Goal: Task Accomplishment & Management: Complete application form

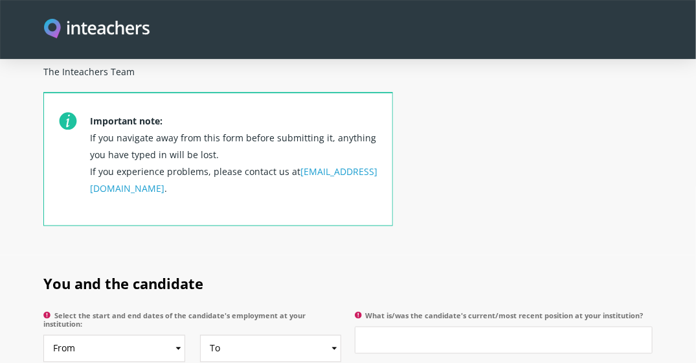
scroll to position [518, 0]
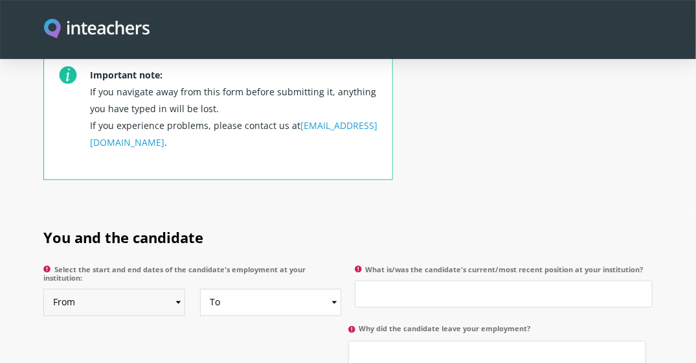
click at [179, 289] on select "From 2025 2024 2023 2022 2021 2020 2019 2018 2017 2016 2015 2014 2013 2012 2011…" at bounding box center [114, 302] width 142 height 27
select select "2019"
click at [43, 289] on select "From 2025 2024 2023 2022 2021 2020 2019 2018 2017 2016 2015 2014 2013 2012 2011…" at bounding box center [114, 302] width 142 height 27
click at [337, 289] on select "To Currently 2025 2024 2023 2022 2021 2020 2019 2018 2017 2016 2015 2014 2013 2…" at bounding box center [271, 302] width 142 height 27
select select "2023"
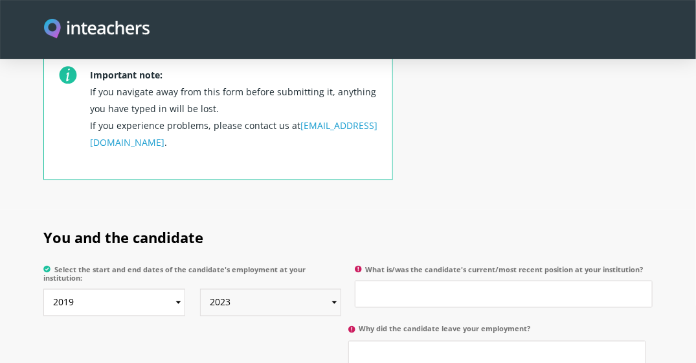
click at [200, 289] on select "To Currently 2025 2024 2023 2022 2021 2020 2019 2018 2017 2016 2015 2014 2013 2…" at bounding box center [271, 302] width 142 height 27
click at [412, 280] on input "What is/was the candidate's current/most recent position at your institution?" at bounding box center [504, 293] width 298 height 27
type input "ث"
click at [445, 280] on input "English EducanjjHX" at bounding box center [504, 293] width 298 height 27
type input "English Educator"
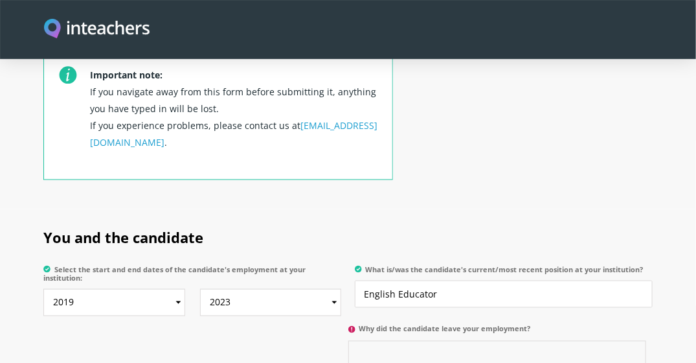
click at [394, 341] on input "Why did the candidate leave your employment?" at bounding box center [497, 354] width 298 height 27
drag, startPoint x: 505, startPoint y: 342, endPoint x: 511, endPoint y: 333, distance: 10.8
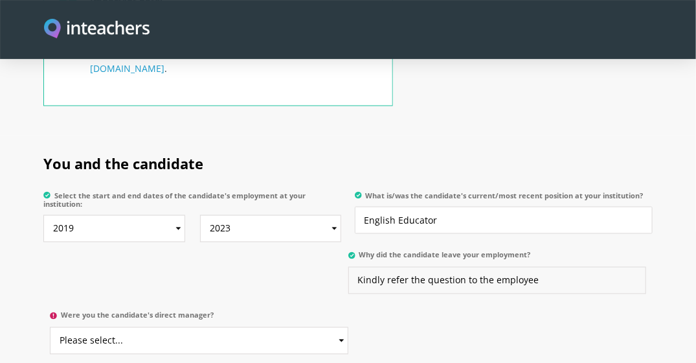
scroll to position [647, 0]
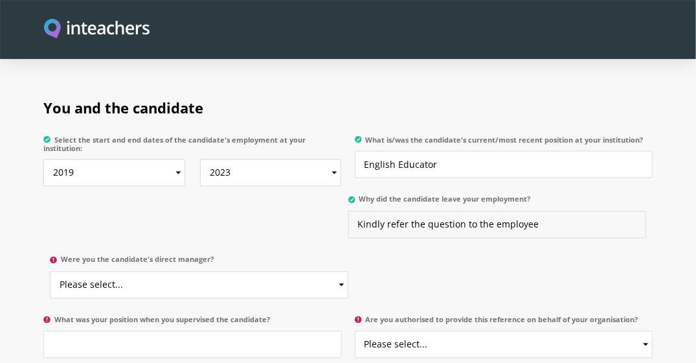
type input "Kindly refer the question to the employee"
click at [140, 271] on select "Please select... Yes No" at bounding box center [199, 284] width 298 height 27
select select "No"
click at [50, 271] on select "Please select... Yes No" at bounding box center [199, 284] width 298 height 27
click at [85, 331] on input "What was your position when you supervised the candidate?" at bounding box center [192, 344] width 298 height 27
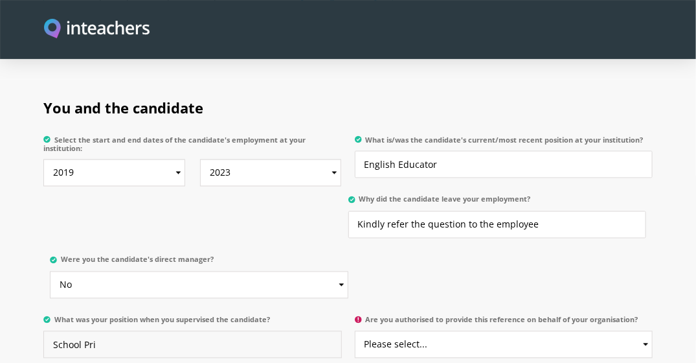
click at [86, 331] on input "School Pri" at bounding box center [192, 344] width 298 height 27
click at [85, 331] on input "School Pri" at bounding box center [192, 344] width 298 height 27
paste input "principal"
type input "School principal"
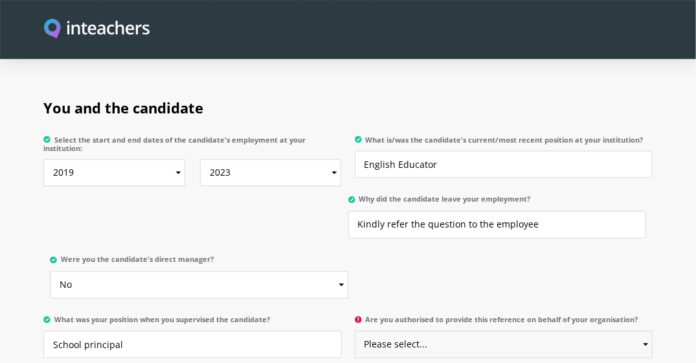
click at [449, 331] on select "Please select... Yes No" at bounding box center [504, 344] width 298 height 27
click at [676, 219] on section "You and the candidate Select the start and end dates of the candidate's employm…" at bounding box center [348, 255] width 696 height 350
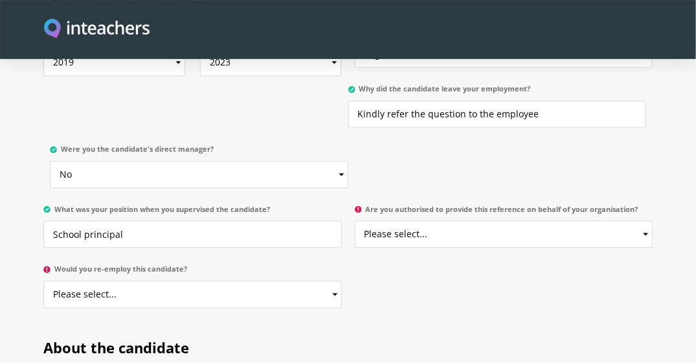
scroll to position [777, 0]
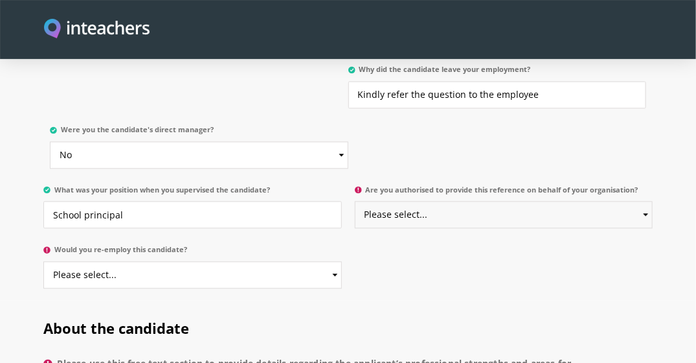
click at [377, 205] on select "Please select... Yes No" at bounding box center [504, 214] width 298 height 27
select select "Yes"
click at [355, 201] on select "Please select... Yes No" at bounding box center [504, 214] width 298 height 27
click at [236, 263] on select "Please select... Yes No" at bounding box center [192, 275] width 298 height 27
select select "Yes"
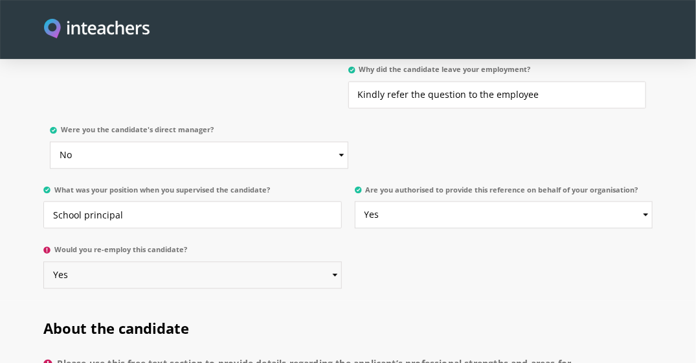
click at [43, 262] on select "Please select... Yes No" at bounding box center [192, 275] width 298 height 27
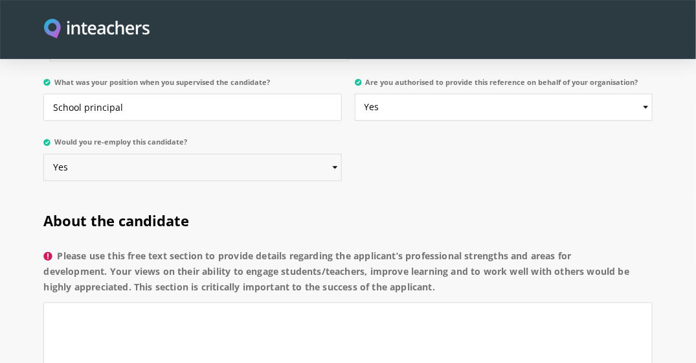
scroll to position [971, 0]
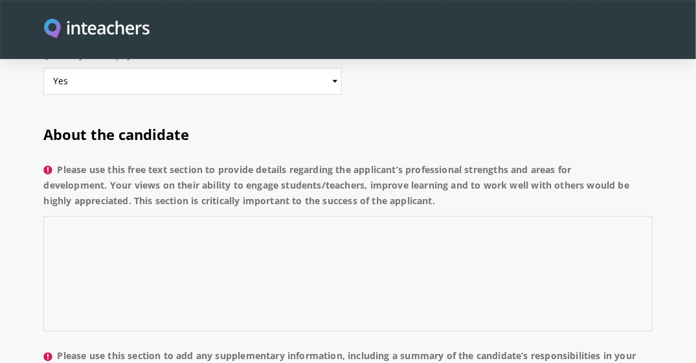
click at [152, 226] on textarea "Please use this free text section to provide details regarding the applicant’s …" at bounding box center [347, 273] width 609 height 115
paste textarea "Ms. Iten is a hardworking educator who consistently demonstrates dedication and…"
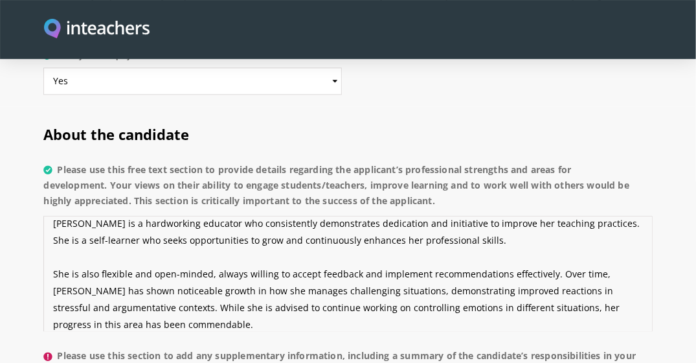
scroll to position [0, 0]
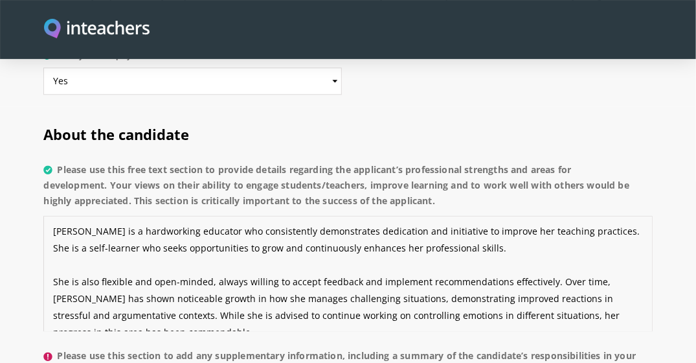
drag, startPoint x: 54, startPoint y: 264, endPoint x: 550, endPoint y: 269, distance: 496.6
click at [550, 269] on textarea "Ms. Iten is a hardworking educator who consistently demonstrates dedication and…" at bounding box center [347, 273] width 609 height 115
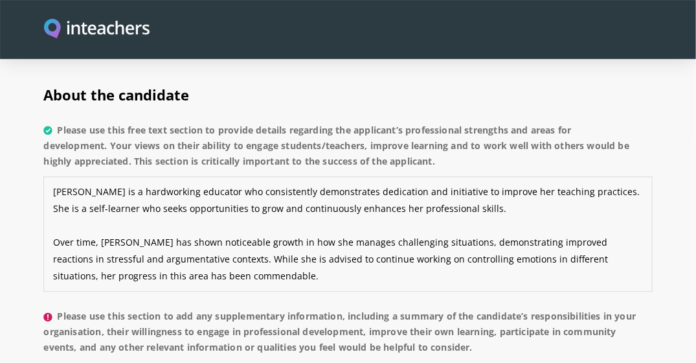
scroll to position [1101, 0]
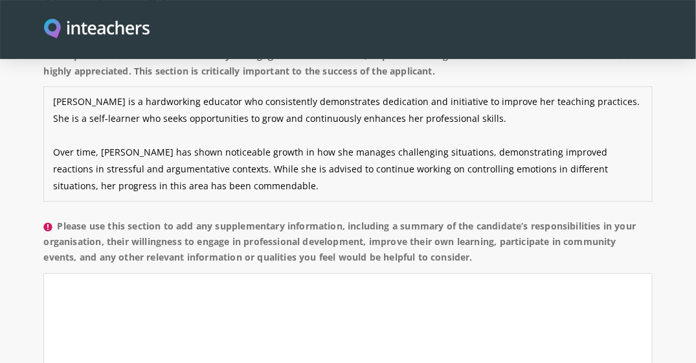
type textarea "Ms. Iten is a hardworking educator who consistently demonstrates dedication and…"
click at [74, 273] on textarea "Please use this section to add any supplementary information, including a summa…" at bounding box center [347, 330] width 609 height 115
paste textarea "She is always willing to improve her teaching strategies and is keen on attendi…"
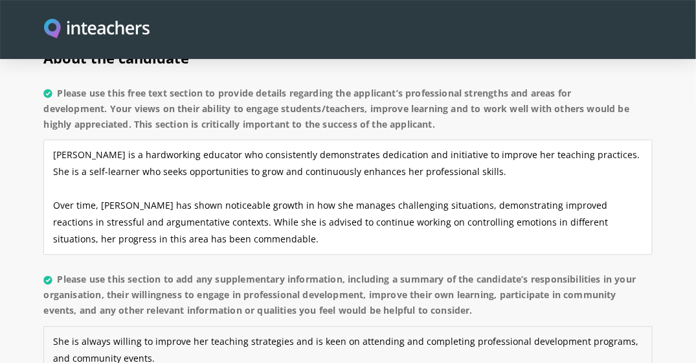
scroll to position [971, 0]
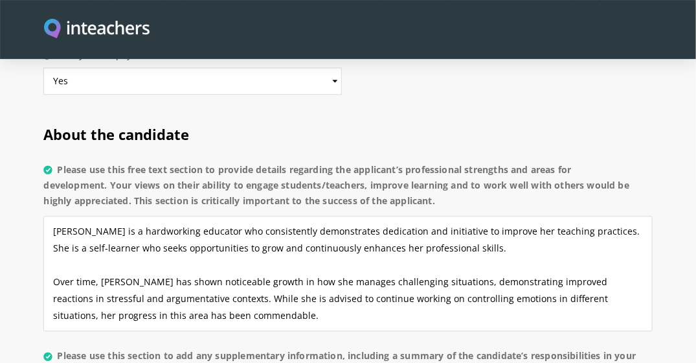
type textarea "She is always willing to improve her teaching strategies and is keen on attendi…"
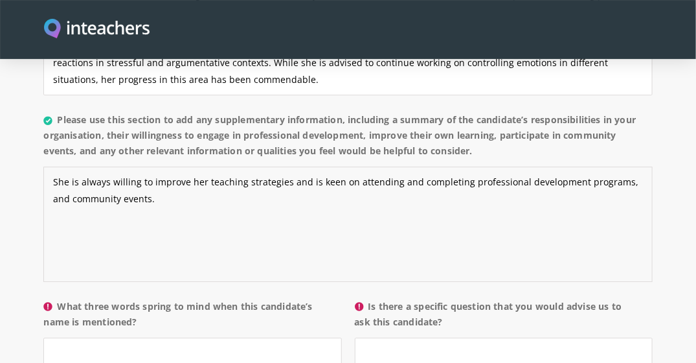
scroll to position [1230, 0]
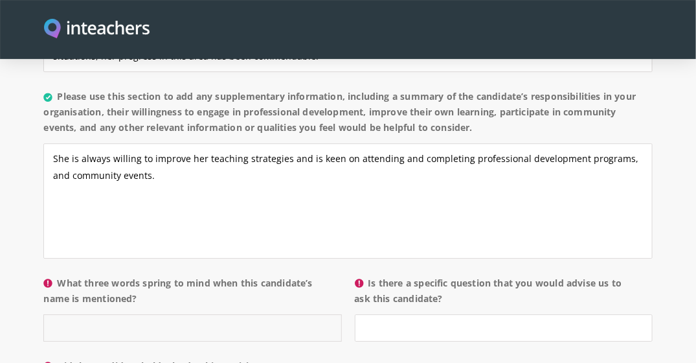
click at [117, 314] on input "What three words spring to mind when this candidate’s name is mentioned?" at bounding box center [192, 327] width 298 height 27
paste input "Lively, inspiring, and dedicated"
type input "Lively, inspiring, and dedicated"
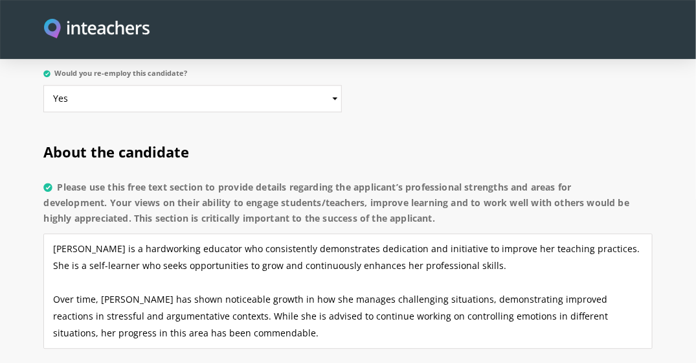
scroll to position [971, 0]
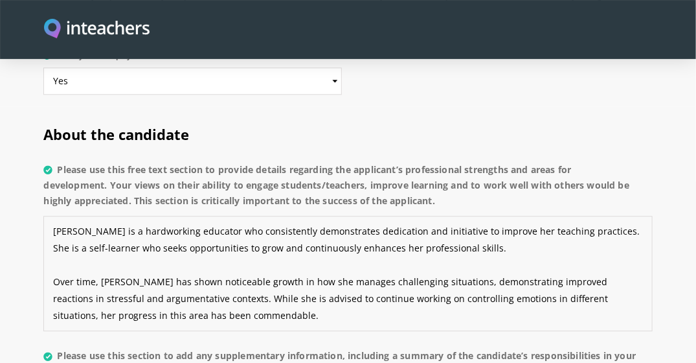
click at [51, 216] on textarea "Ms. Iten is a hardworking educator who consistently demonstrates dedication and…" at bounding box center [347, 273] width 609 height 115
drag, startPoint x: 51, startPoint y: 209, endPoint x: 294, endPoint y: 309, distance: 262.7
click at [294, 309] on textarea "Ms. Iten is a hardworking educator who consistently demonstrates dedication and…" at bounding box center [347, 273] width 609 height 115
paste textarea "She works well with colleagues, collaborates productively, and demonstrates a g…"
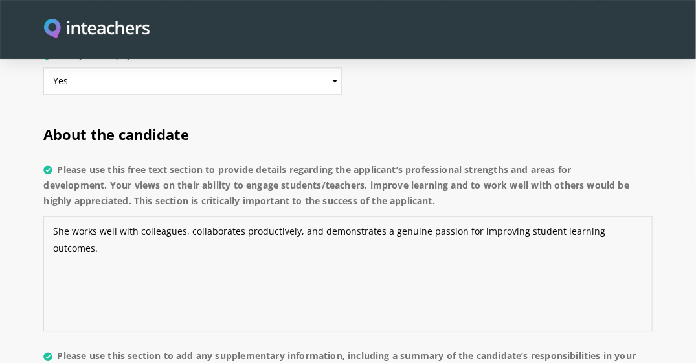
click at [55, 216] on textarea "She works well with colleagues, collaborates productively, and demonstrates a g…" at bounding box center [347, 273] width 609 height 115
click at [91, 216] on textarea "She works well with colleagues, collaborates productively, and demonstrates a g…" at bounding box center [347, 273] width 609 height 115
paste textarea "Ms. Iten is a hardworking educator who consistently demonstrates dedication and…"
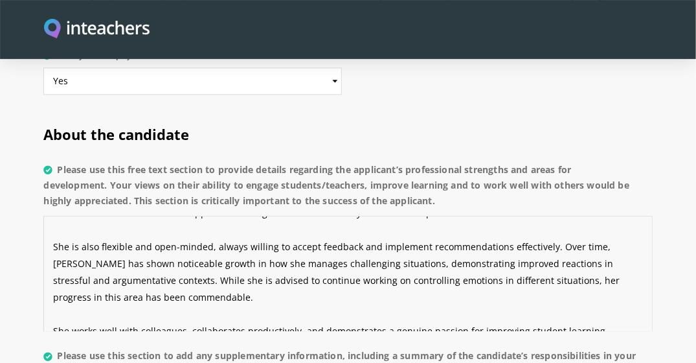
scroll to position [50, 0]
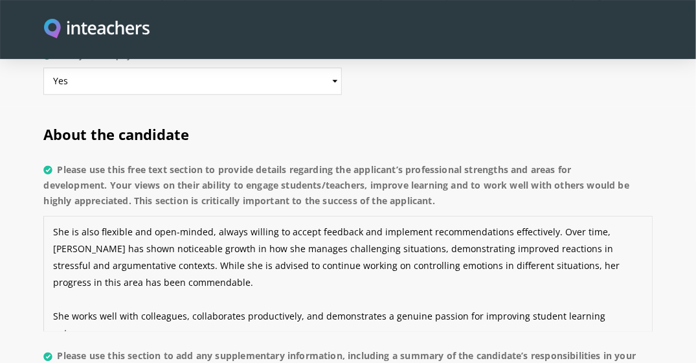
click at [109, 276] on textarea "Ms. Iten is a hardworking educator who consistently demonstrates dedication and…" at bounding box center [347, 273] width 609 height 115
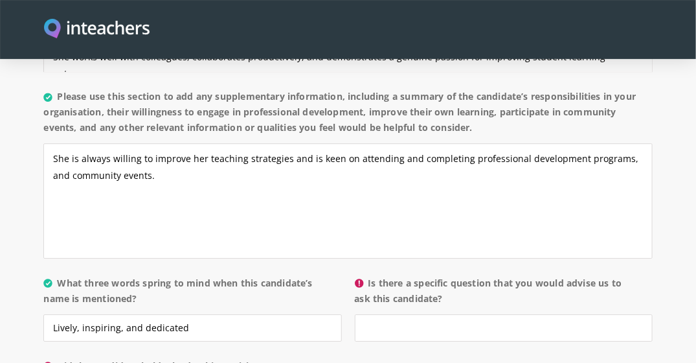
scroll to position [1295, 0]
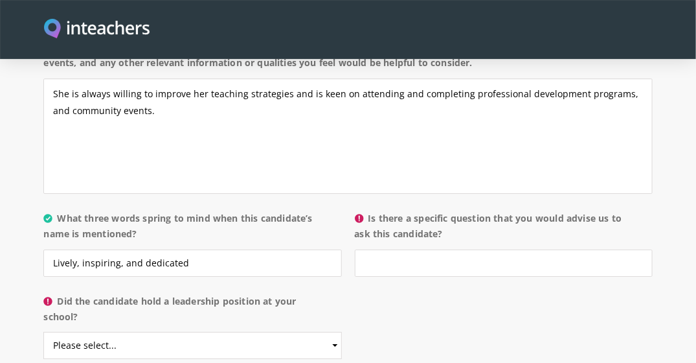
type textarea "Ms. Iten is a hardworking educator who consistently demonstrates dedication and…"
click at [410, 249] on input "Is there a specific question that you would advise us to ask this candidate?" at bounding box center [504, 262] width 298 height 27
drag, startPoint x: 364, startPoint y: 243, endPoint x: 515, endPoint y: 245, distance: 151.5
click at [515, 249] on input "How can you control your temper?" at bounding box center [504, 262] width 298 height 27
type input "How can you control your temper?"
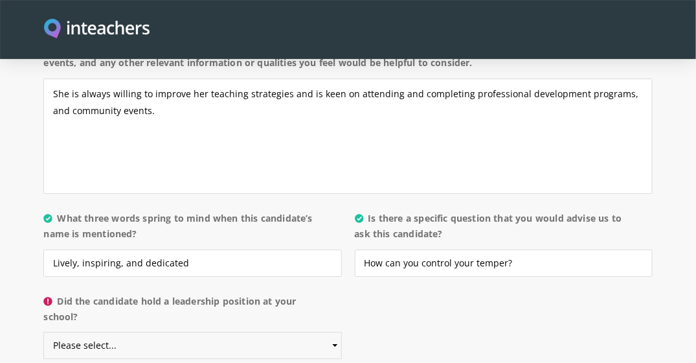
click at [104, 331] on select "Please select... Yes No" at bounding box center [192, 344] width 298 height 27
select select "No"
click at [43, 331] on select "Please select... Yes No" at bounding box center [192, 344] width 298 height 27
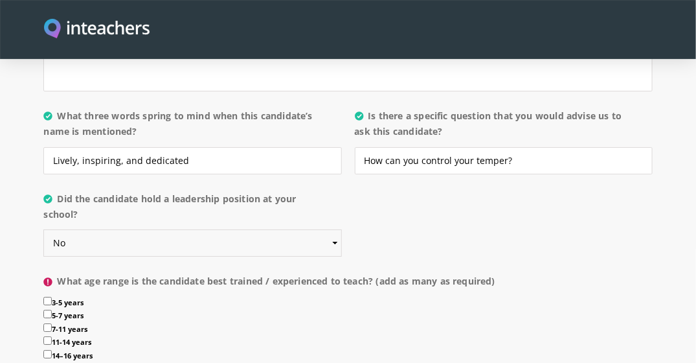
scroll to position [1424, 0]
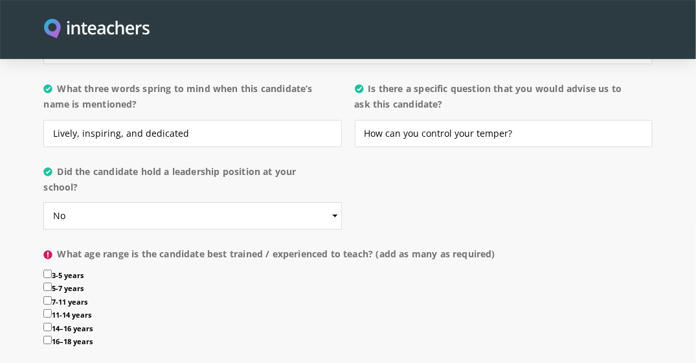
click at [47, 296] on input "7-11 years" at bounding box center [47, 300] width 8 height 8
checkbox input "true"
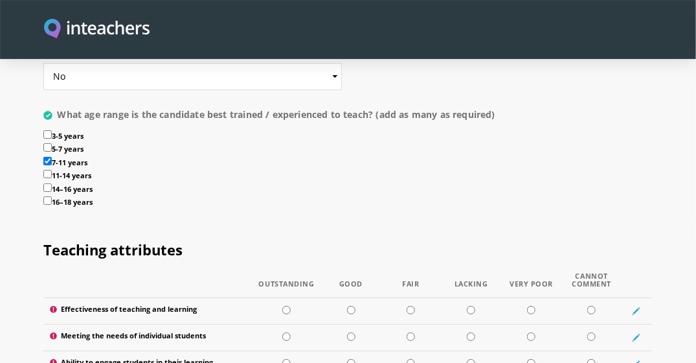
scroll to position [1618, 0]
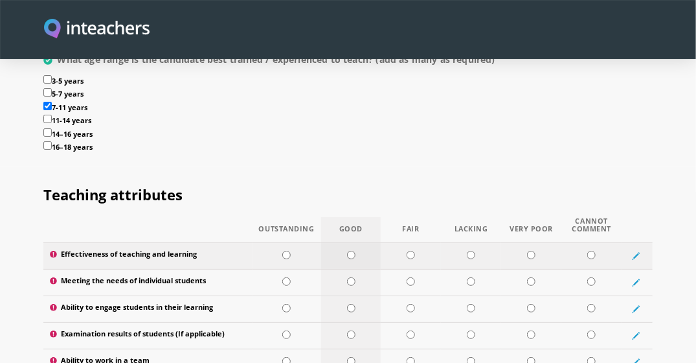
click at [351, 251] on input "radio" at bounding box center [351, 255] width 8 height 8
radio input "true"
click at [411, 277] on input "radio" at bounding box center [411, 281] width 8 height 8
radio input "true"
click at [350, 295] on td at bounding box center [351, 308] width 60 height 27
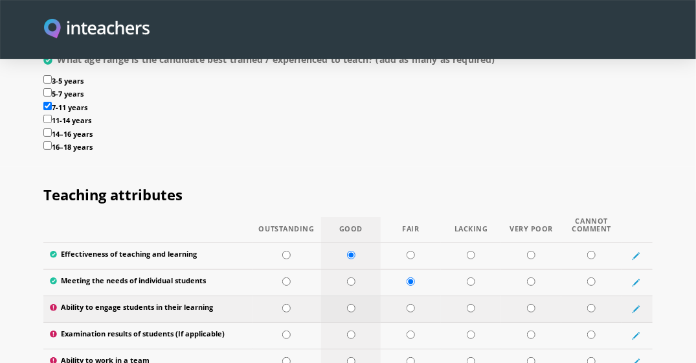
radio input "true"
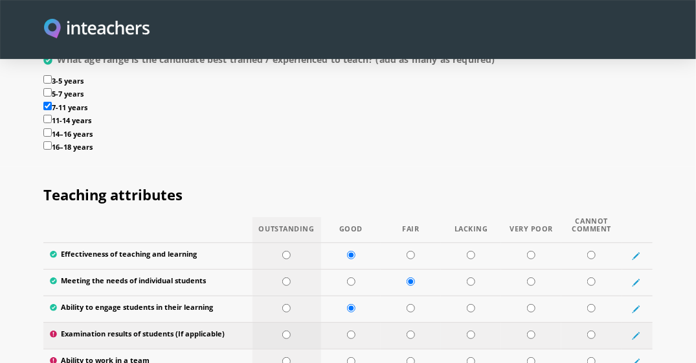
drag, startPoint x: 286, startPoint y: 315, endPoint x: 284, endPoint y: 321, distance: 6.8
click at [286, 330] on input "radio" at bounding box center [286, 334] width 8 height 8
radio input "true"
click at [288, 357] on input "radio" at bounding box center [286, 361] width 8 height 8
radio input "true"
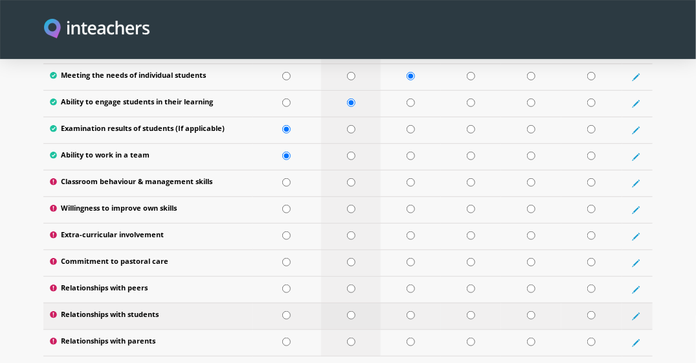
scroll to position [1762, 0]
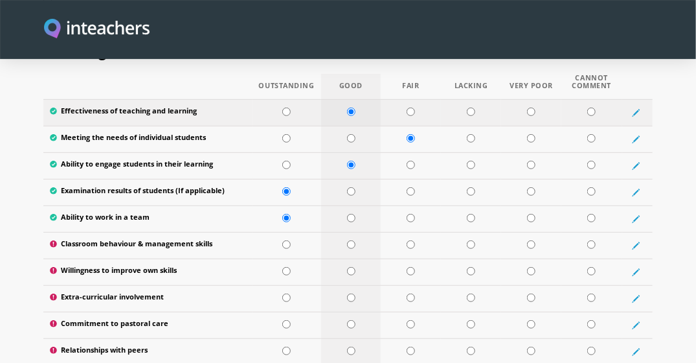
click at [350, 107] on input "radio" at bounding box center [351, 111] width 8 height 8
click at [353, 107] on input "radio" at bounding box center [351, 111] width 8 height 8
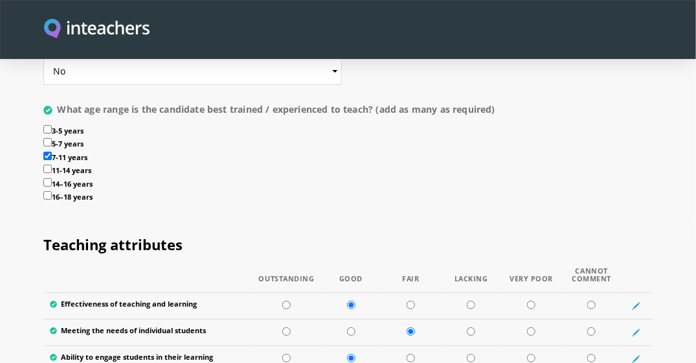
scroll to position [1567, 0]
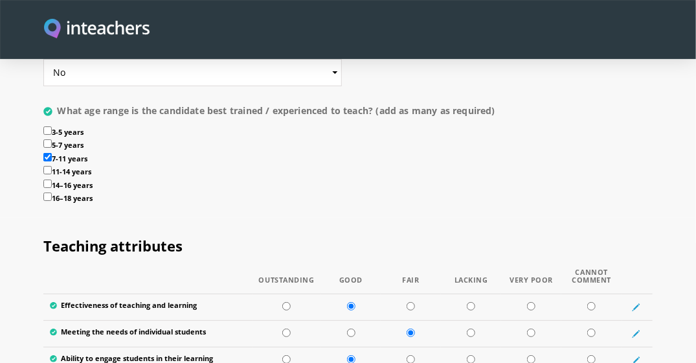
click at [49, 153] on input "7-11 years" at bounding box center [47, 157] width 8 height 8
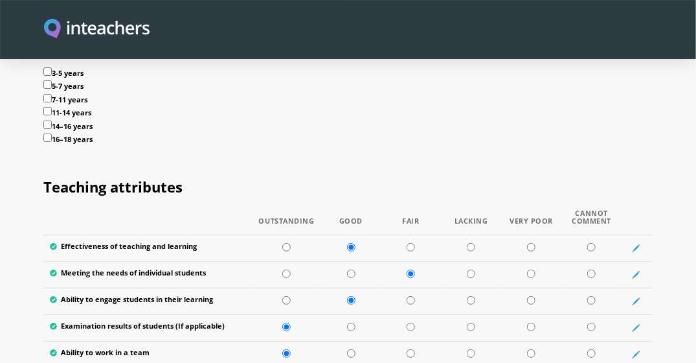
scroll to position [1697, 0]
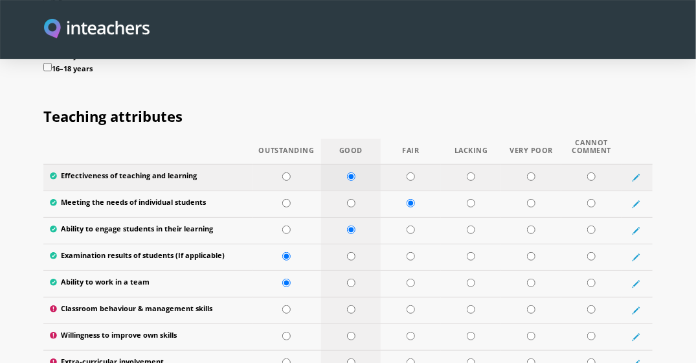
click at [352, 172] on input "radio" at bounding box center [351, 176] width 8 height 8
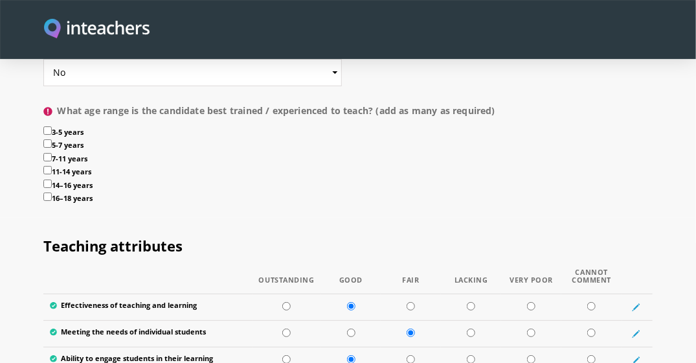
click at [45, 153] on input "7-11 years" at bounding box center [47, 157] width 8 height 8
checkbox input "true"
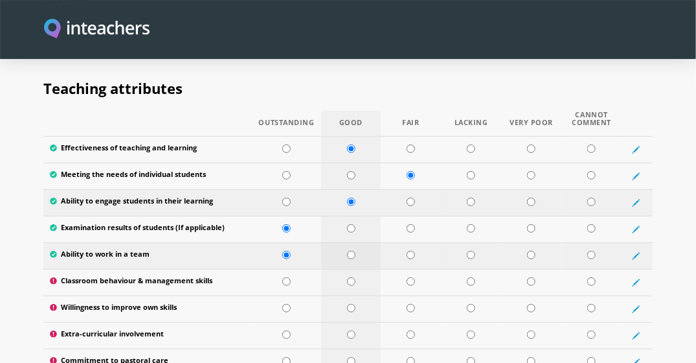
scroll to position [1762, 0]
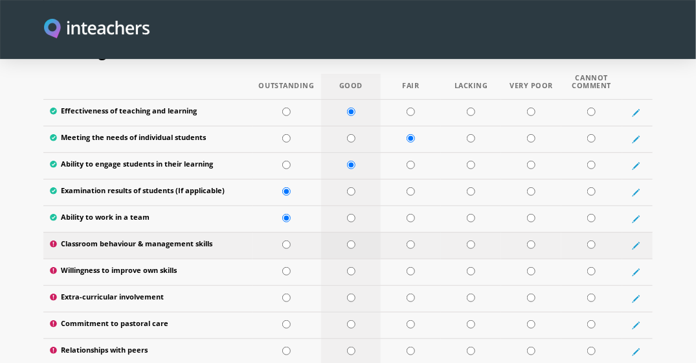
click at [353, 240] on input "radio" at bounding box center [351, 244] width 8 height 8
radio input "true"
click at [352, 267] on input "radio" at bounding box center [351, 271] width 8 height 8
radio input "true"
click at [346, 285] on td at bounding box center [351, 298] width 60 height 27
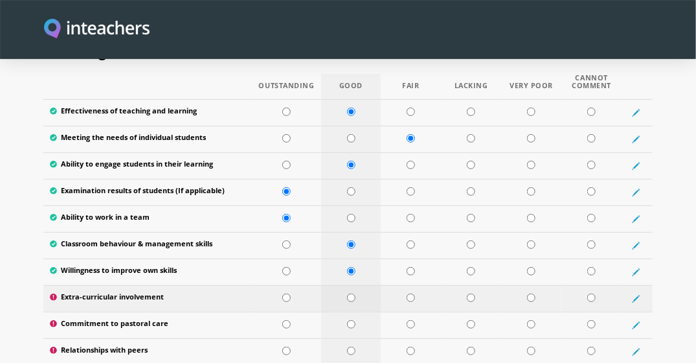
radio input "true"
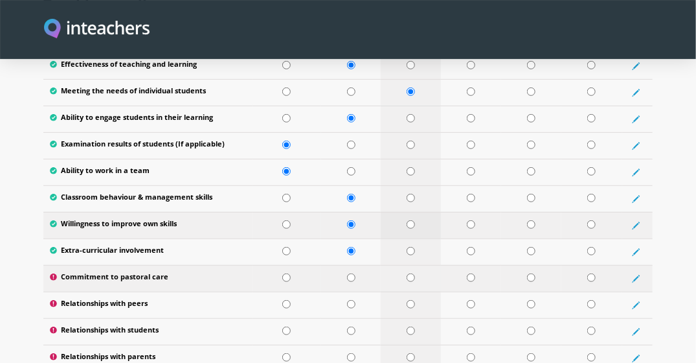
scroll to position [1826, 0]
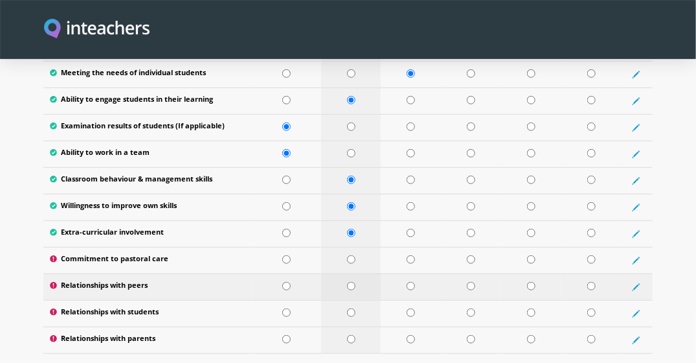
click at [353, 282] on input "radio" at bounding box center [351, 286] width 8 height 8
radio input "true"
click at [350, 308] on input "radio" at bounding box center [351, 312] width 8 height 8
radio input "true"
click at [352, 335] on input "radio" at bounding box center [351, 339] width 8 height 8
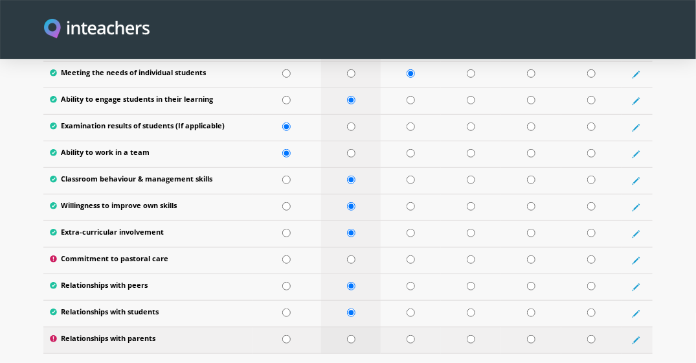
radio input "true"
click at [348, 255] on input "radio" at bounding box center [351, 259] width 8 height 8
radio input "true"
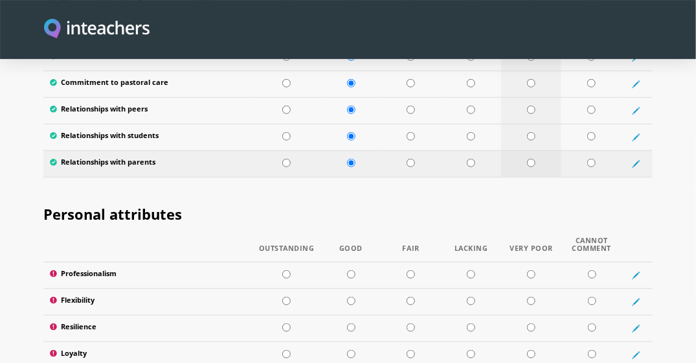
scroll to position [2020, 0]
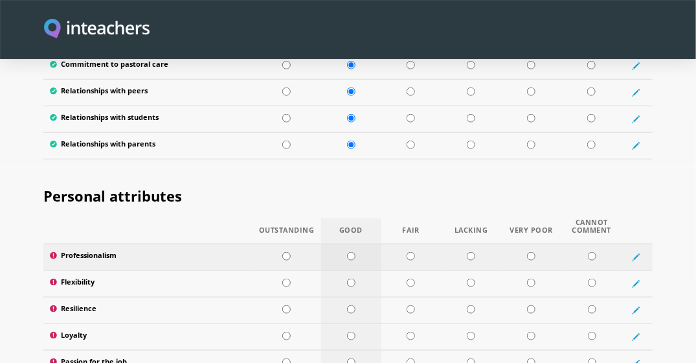
click at [348, 252] on input "radio" at bounding box center [351, 256] width 8 height 8
radio input "true"
click at [410, 278] on input "radio" at bounding box center [411, 282] width 8 height 8
radio input "true"
click at [357, 296] on td at bounding box center [351, 309] width 60 height 27
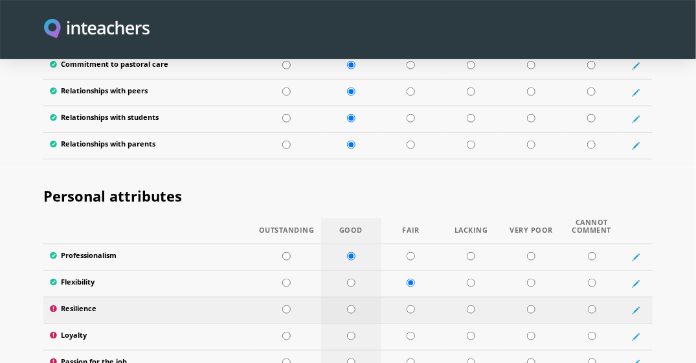
radio input "true"
click at [286, 331] on input "radio" at bounding box center [286, 335] width 8 height 8
radio input "true"
click at [286, 358] on input "radio" at bounding box center [286, 362] width 8 height 8
radio input "true"
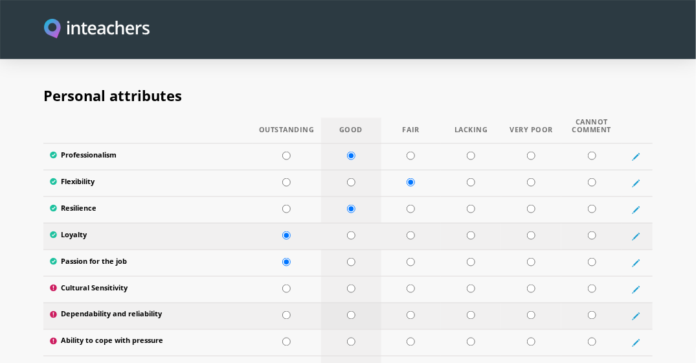
scroll to position [2150, 0]
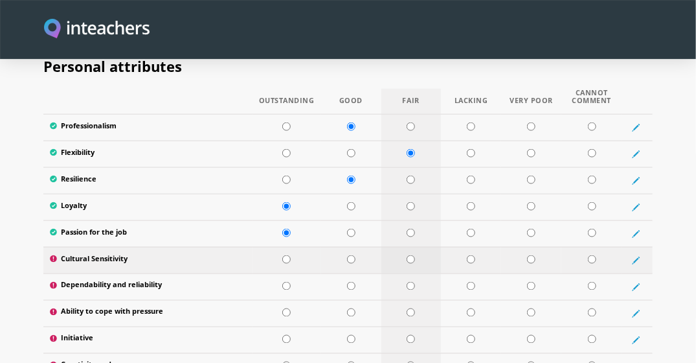
click at [412, 255] on input "radio" at bounding box center [411, 259] width 8 height 8
radio input "true"
click at [355, 282] on input "radio" at bounding box center [351, 286] width 8 height 8
radio input "true"
click at [410, 308] on input "radio" at bounding box center [411, 312] width 8 height 8
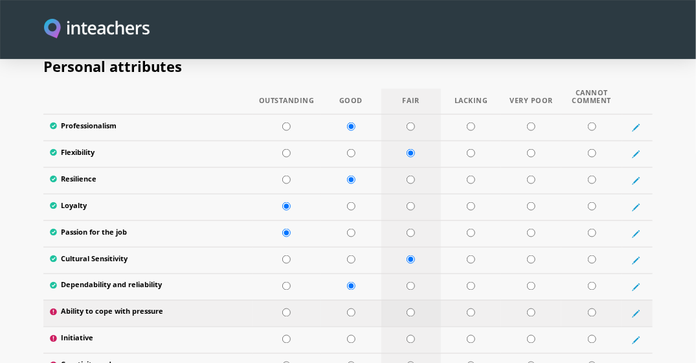
radio input "true"
click at [410, 335] on input "radio" at bounding box center [411, 339] width 8 height 8
radio input "true"
click at [357, 353] on td at bounding box center [351, 366] width 60 height 27
radio input "true"
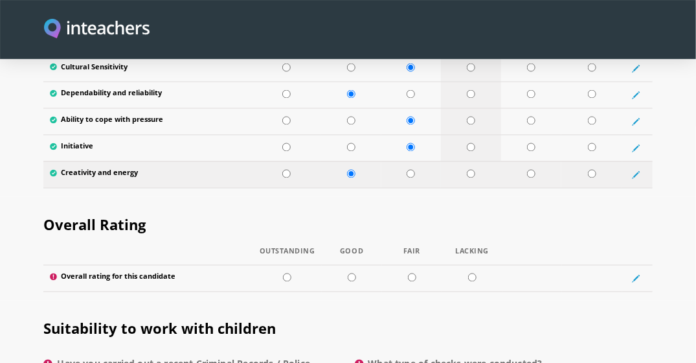
scroll to position [2344, 0]
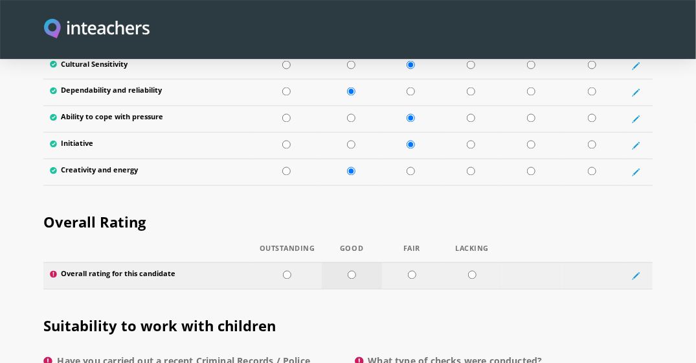
click at [355, 271] on input "radio" at bounding box center [352, 275] width 8 height 8
radio input "true"
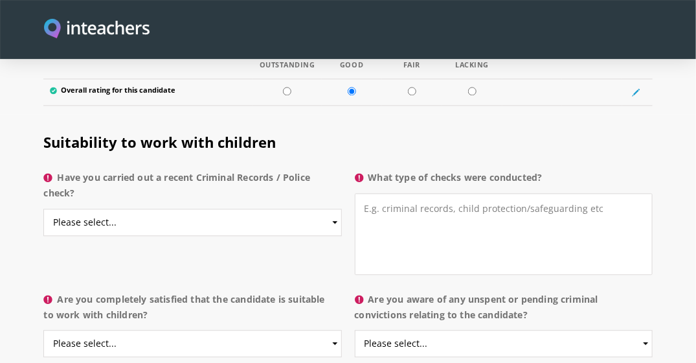
scroll to position [2538, 0]
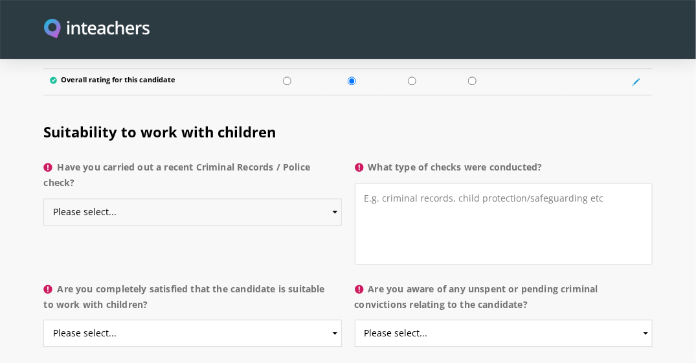
click at [171, 198] on select "Please select... Yes No Do not know" at bounding box center [192, 211] width 298 height 27
select select "Do not know"
click at [43, 198] on select "Please select... Yes No Do not know" at bounding box center [192, 211] width 298 height 27
click at [439, 204] on textarea "What type of checks were conducted?" at bounding box center [504, 224] width 298 height 82
type textarea "-"
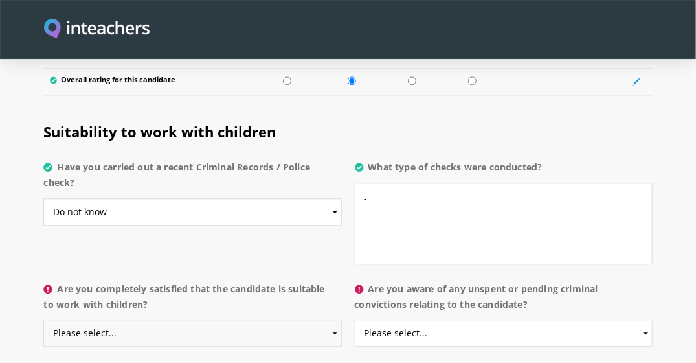
click at [181, 319] on select "Please select... Yes No Do not know" at bounding box center [192, 332] width 298 height 27
select select "Yes"
click at [43, 319] on select "Please select... Yes No Do not know" at bounding box center [192, 332] width 298 height 27
click at [416, 319] on select "Please select... Yes No Do not know" at bounding box center [504, 332] width 298 height 27
select select "Do not know"
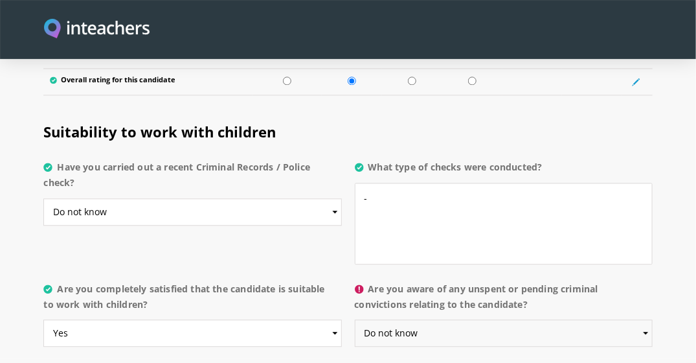
click at [355, 319] on select "Please select... Yes No Do not know" at bounding box center [504, 332] width 298 height 27
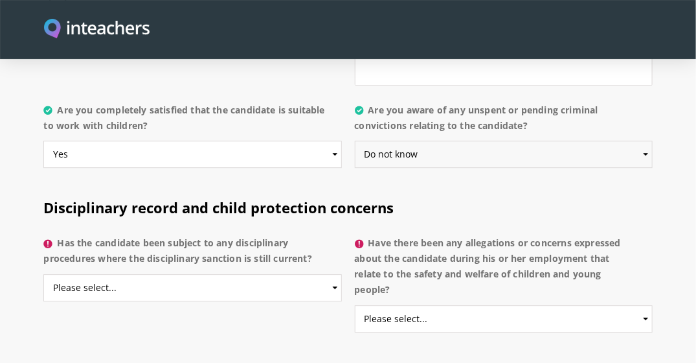
scroll to position [2733, 0]
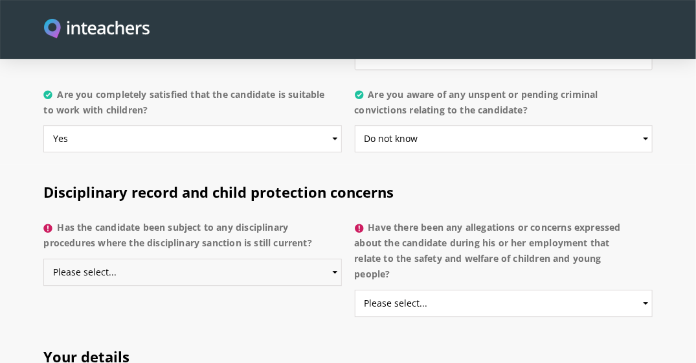
click at [145, 258] on select "Please select... Yes No Do not know" at bounding box center [192, 271] width 298 height 27
select select "No"
click at [43, 258] on select "Please select... Yes No Do not know" at bounding box center [192, 271] width 298 height 27
click at [469, 289] on select "Please select... Yes No Do not know" at bounding box center [504, 302] width 298 height 27
select select "No"
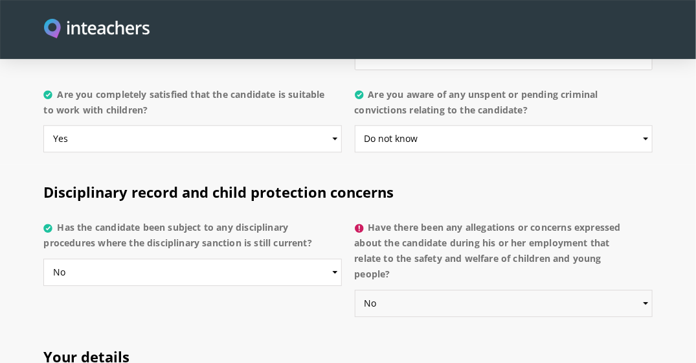
click at [355, 289] on select "Please select... Yes No Do not know" at bounding box center [504, 302] width 298 height 27
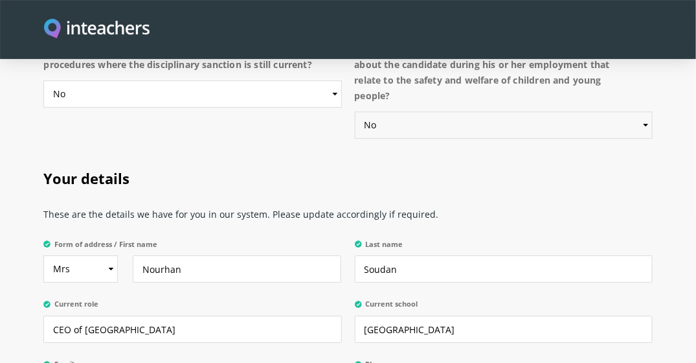
scroll to position [2927, 0]
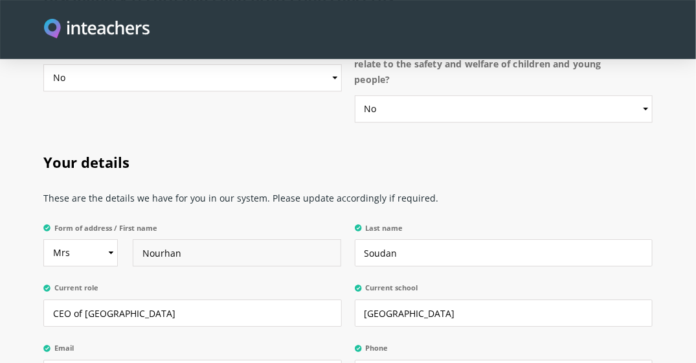
click at [189, 239] on input "Nourhan" at bounding box center [237, 252] width 208 height 27
click at [171, 239] on input "Nourhan" at bounding box center [237, 252] width 208 height 27
type input "ش"
type input "M"
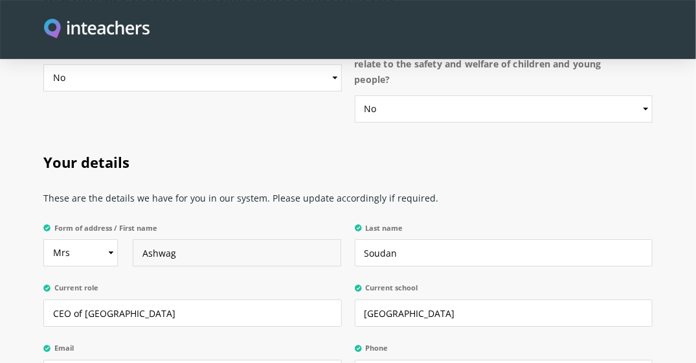
type input "Ashwag"
click at [378, 239] on input "Soudan" at bounding box center [504, 252] width 298 height 27
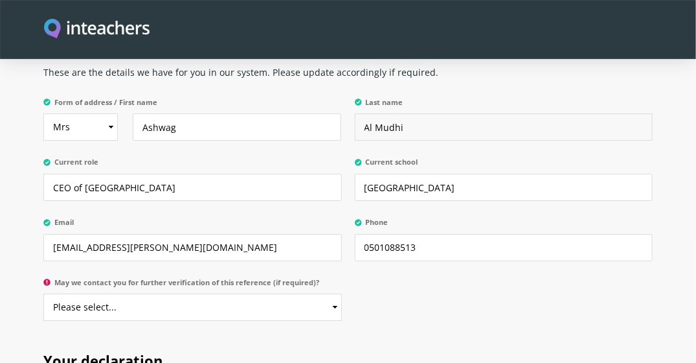
scroll to position [3056, 0]
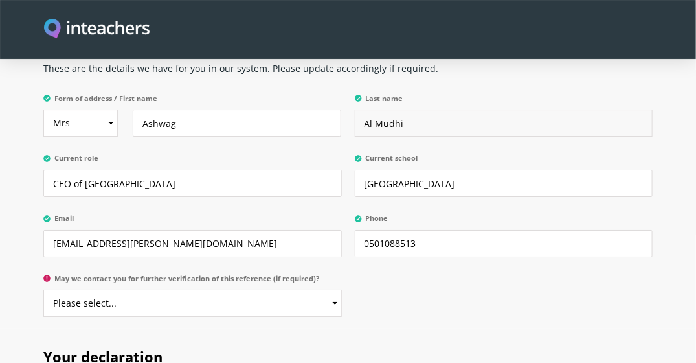
type input "Al Mudhi"
click at [64, 170] on input "CEO of Learning Oasis International School" at bounding box center [192, 183] width 298 height 27
paste input "How can you control your temper?"
paste input "principal"
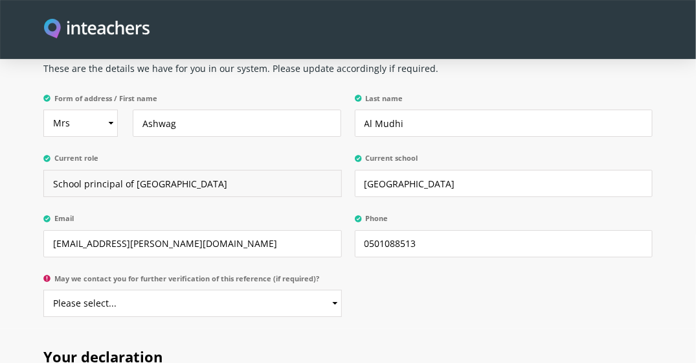
type input "School principal of Learning Oasis International School"
click at [115, 230] on input "ceo@lois.edu.sa" at bounding box center [192, 243] width 298 height 27
drag, startPoint x: 54, startPoint y: 218, endPoint x: 141, endPoint y: 223, distance: 87.5
click at [141, 230] on input "ceo@lois.edu.sa" at bounding box center [192, 243] width 298 height 27
paste input "principal"
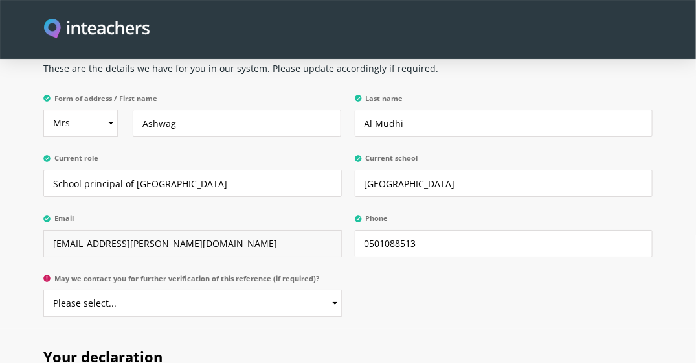
type input "principal@lois.edu.sa"
drag, startPoint x: 426, startPoint y: 219, endPoint x: 329, endPoint y: 221, distance: 97.1
click at [329, 89] on div "Form of address / First name Select Mr Mrs Miss Ms Dr Prof Ashwag Last name Al …" at bounding box center [347, 89] width 609 height 0
paste input "+966 55 114 4019"
type input "+966 55 114 4019"
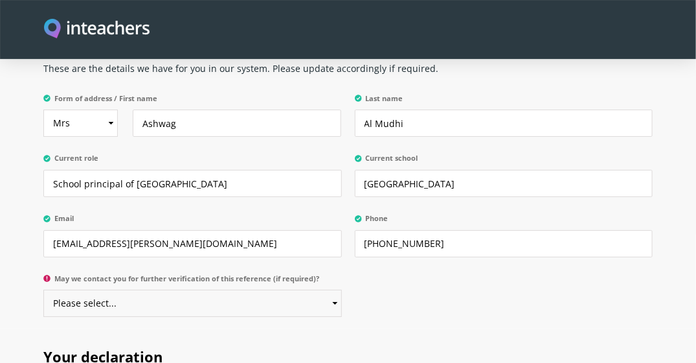
click at [203, 289] on select "Please select... Yes No" at bounding box center [192, 302] width 298 height 27
select select "Yes"
click at [43, 289] on select "Please select... Yes No" at bounding box center [192, 302] width 298 height 27
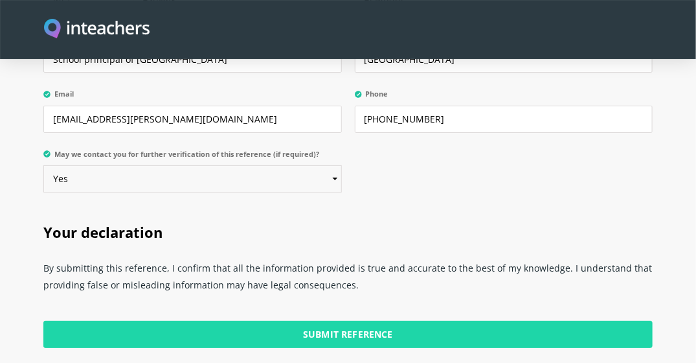
scroll to position [3250, 0]
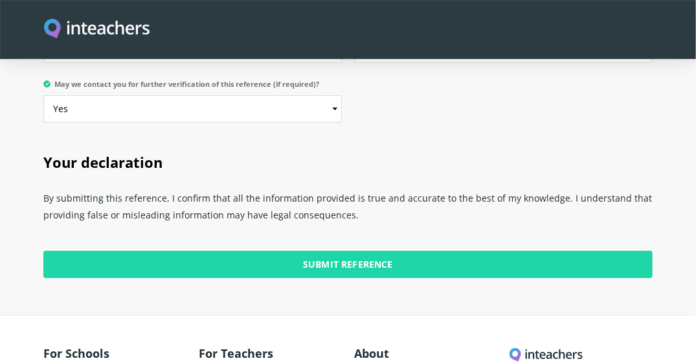
click at [355, 251] on input "Submit Reference" at bounding box center [347, 264] width 609 height 27
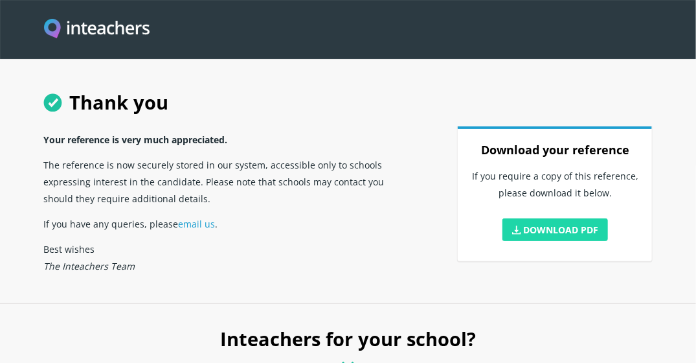
click at [570, 234] on link "Download PDF" at bounding box center [555, 229] width 106 height 23
